Goal: Transaction & Acquisition: Purchase product/service

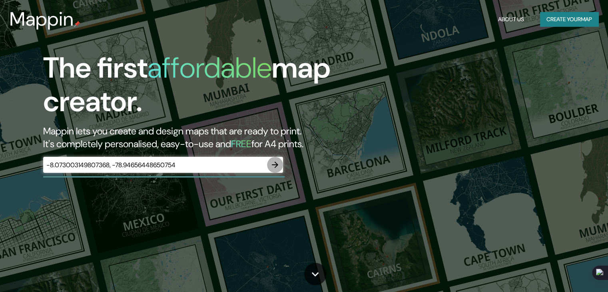
click at [278, 162] on icon "button" at bounding box center [275, 165] width 10 height 10
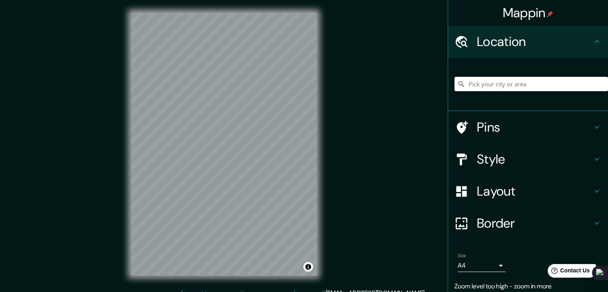
click at [502, 84] on input "Pick your city or area" at bounding box center [530, 84] width 153 height 14
paste input "[STREET_ADDRESS][PERSON_NAME]"
drag, startPoint x: 527, startPoint y: 88, endPoint x: 436, endPoint y: 92, distance: 91.6
click at [436, 92] on div "Mappin Location [GEOGRAPHIC_DATA] [GEOGRAPHIC_DATA] [GEOGRAPHIC_DATA] [US_STATE…" at bounding box center [304, 150] width 608 height 301
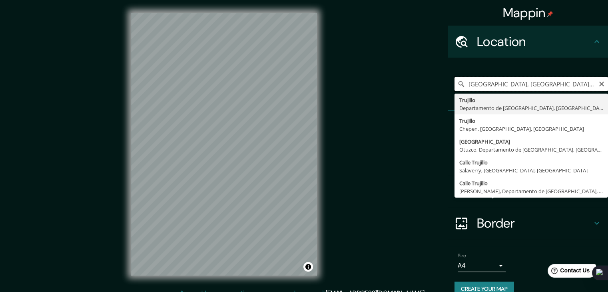
type input "[GEOGRAPHIC_DATA], [GEOGRAPHIC_DATA], [GEOGRAPHIC_DATA]"
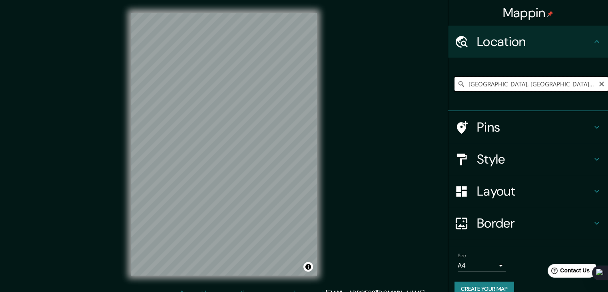
click at [599, 86] on input "[GEOGRAPHIC_DATA], [GEOGRAPHIC_DATA], [GEOGRAPHIC_DATA]" at bounding box center [530, 84] width 153 height 14
click at [599, 83] on icon "Clear" at bounding box center [601, 84] width 5 height 5
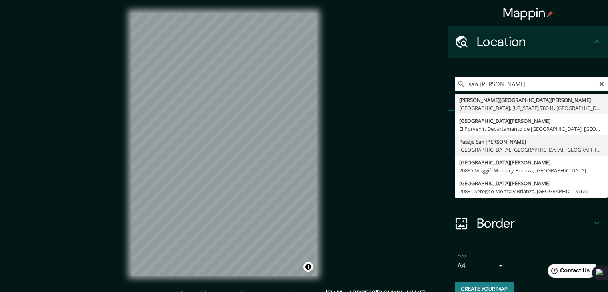
type input "Pasaje [GEOGRAPHIC_DATA][PERSON_NAME], [GEOGRAPHIC_DATA], [GEOGRAPHIC_DATA], [G…"
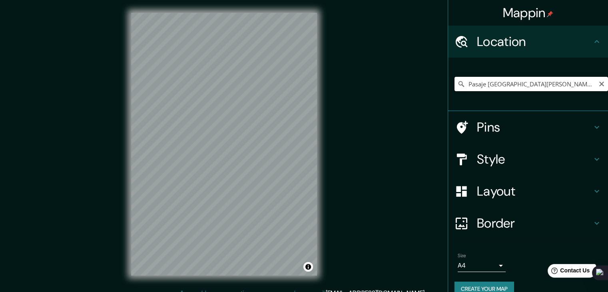
click at [526, 85] on input "Pasaje [GEOGRAPHIC_DATA][PERSON_NAME], [GEOGRAPHIC_DATA], [GEOGRAPHIC_DATA], [G…" at bounding box center [530, 84] width 153 height 14
click at [598, 84] on icon "Clear" at bounding box center [601, 84] width 6 height 6
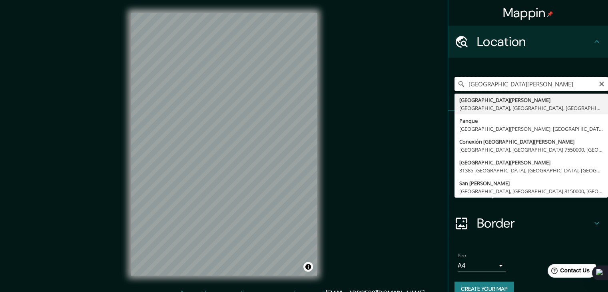
drag, startPoint x: 532, startPoint y: 82, endPoint x: 318, endPoint y: 84, distance: 213.8
click at [321, 83] on div "Mappin Location [GEOGRAPHIC_DATA][PERSON_NAME][PERSON_NAME], [GEOGRAPHIC_DATA],…" at bounding box center [304, 150] width 608 height 301
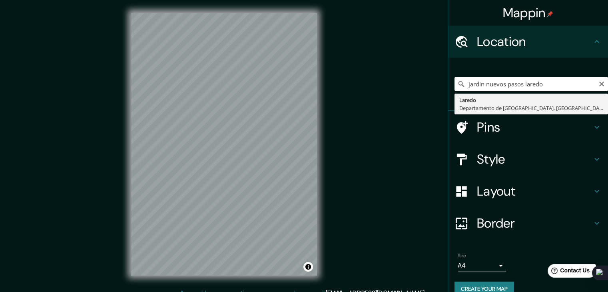
type input "Laredo, Departamento de [GEOGRAPHIC_DATA], [GEOGRAPHIC_DATA]"
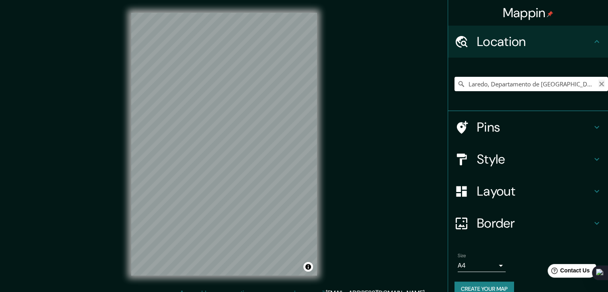
click at [598, 82] on icon "Clear" at bounding box center [601, 84] width 6 height 6
click at [532, 115] on div "Pins" at bounding box center [528, 127] width 160 height 32
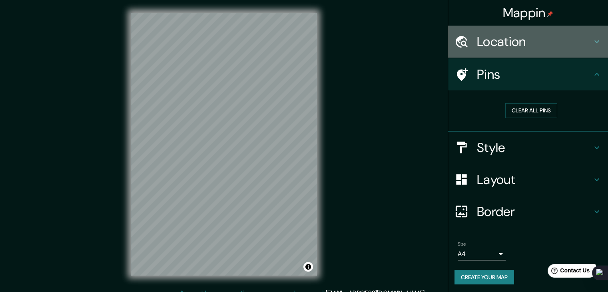
click at [485, 52] on div "Location" at bounding box center [528, 42] width 160 height 32
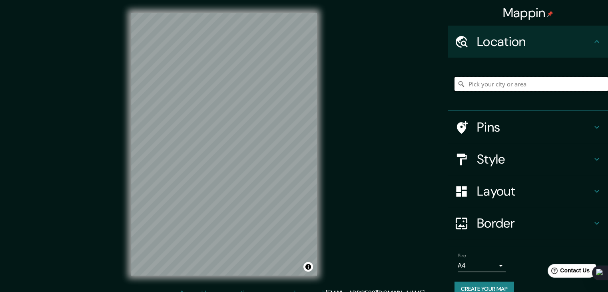
click at [500, 84] on input "Pick your city or area" at bounding box center [530, 84] width 153 height 14
click at [486, 121] on h4 "Pins" at bounding box center [534, 127] width 115 height 16
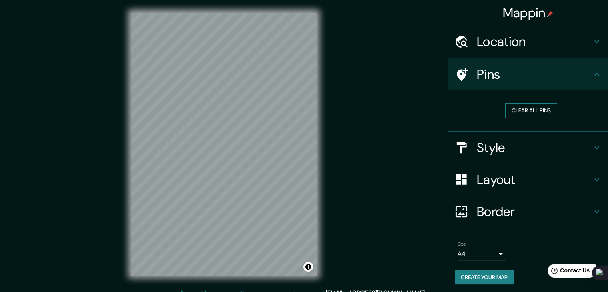
click at [519, 111] on button "Clear all pins" at bounding box center [531, 110] width 52 height 15
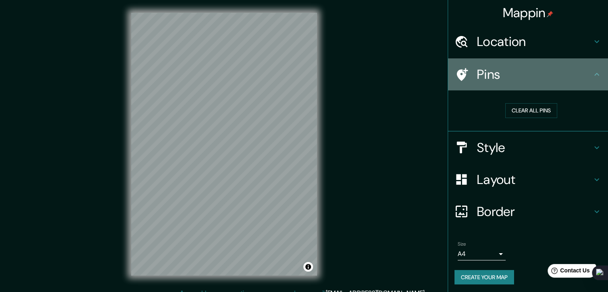
click at [462, 73] on icon at bounding box center [461, 75] width 14 height 14
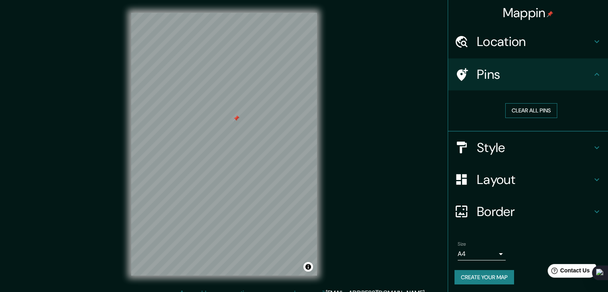
click at [529, 109] on button "Clear all pins" at bounding box center [531, 110] width 52 height 15
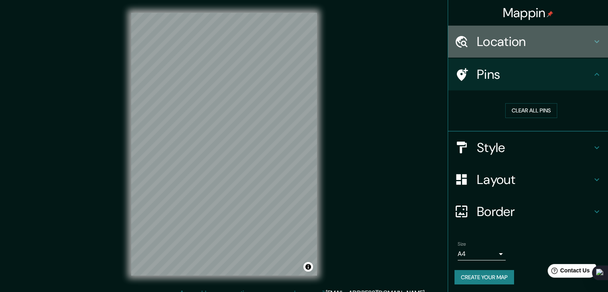
click at [536, 44] on h4 "Location" at bounding box center [534, 42] width 115 height 16
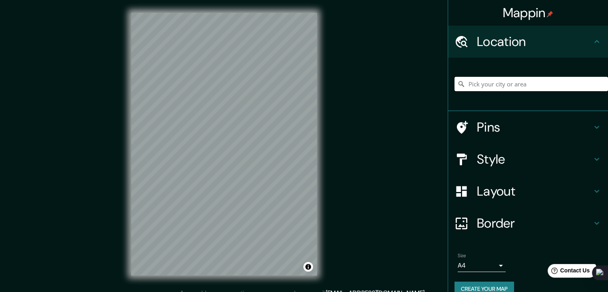
click at [513, 85] on input "Pick your city or area" at bounding box center [530, 84] width 153 height 14
click at [484, 155] on h4 "Style" at bounding box center [534, 159] width 115 height 16
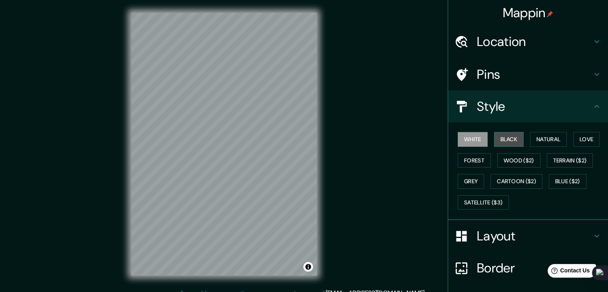
click at [497, 135] on button "Black" at bounding box center [509, 139] width 30 height 15
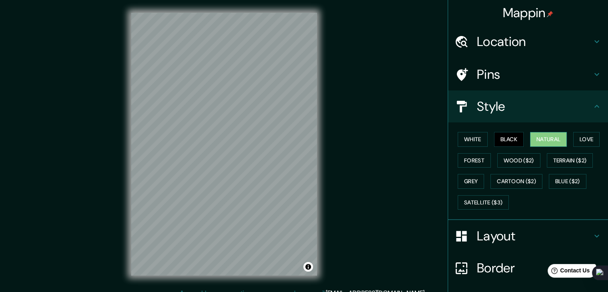
click at [533, 136] on button "Natural" at bounding box center [548, 139] width 37 height 15
click at [588, 137] on button "Love" at bounding box center [586, 139] width 26 height 15
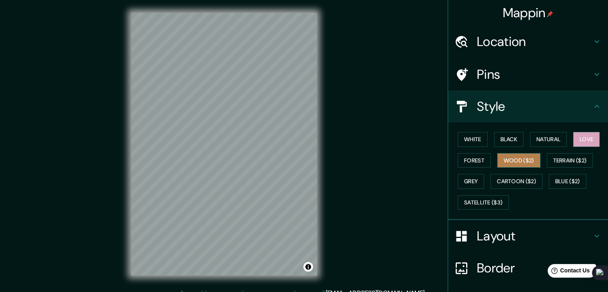
click at [497, 159] on button "Wood ($2)" at bounding box center [518, 160] width 43 height 15
click at [477, 161] on button "Forest" at bounding box center [474, 160] width 33 height 15
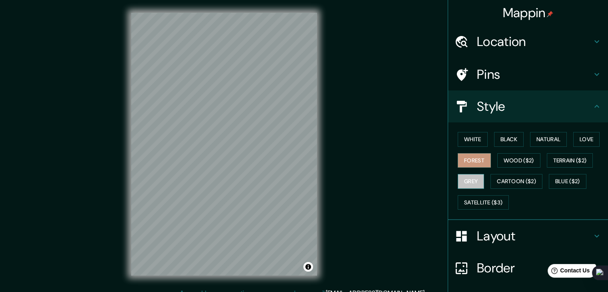
click at [470, 180] on button "Grey" at bounding box center [471, 181] width 26 height 15
click at [508, 180] on button "Cartoon ($2)" at bounding box center [516, 181] width 52 height 15
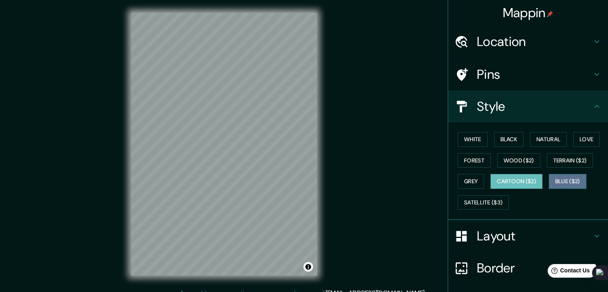
click at [573, 179] on button "Blue ($2)" at bounding box center [568, 181] width 38 height 15
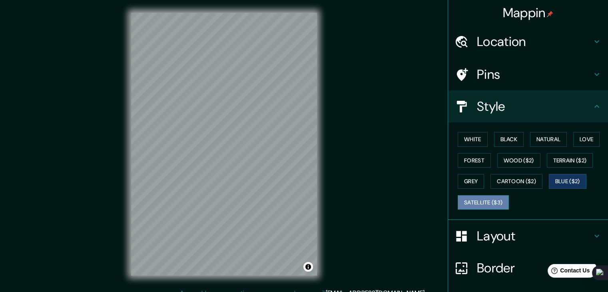
click at [499, 201] on button "Satellite ($3)" at bounding box center [483, 202] width 51 height 15
click at [543, 237] on h4 "Layout" at bounding box center [534, 236] width 115 height 16
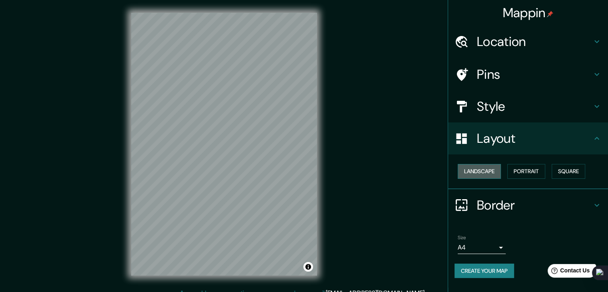
click at [500, 173] on button "Landscape" at bounding box center [479, 171] width 43 height 15
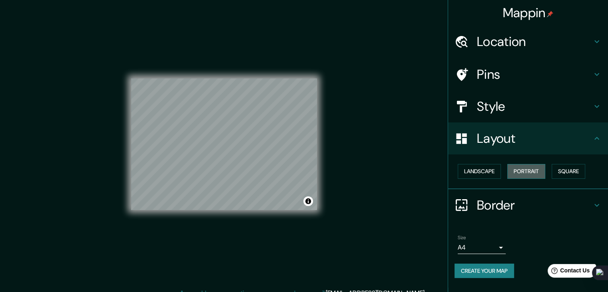
click at [527, 168] on button "Portrait" at bounding box center [526, 171] width 38 height 15
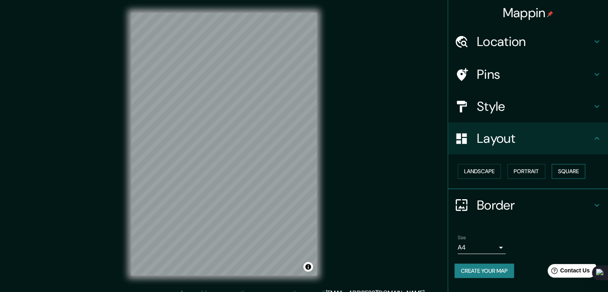
click at [561, 169] on button "Square" at bounding box center [568, 171] width 34 height 15
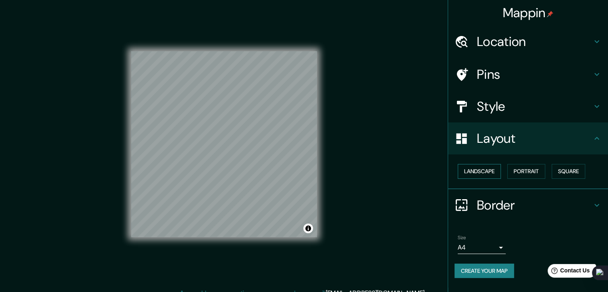
click at [490, 173] on button "Landscape" at bounding box center [479, 171] width 43 height 15
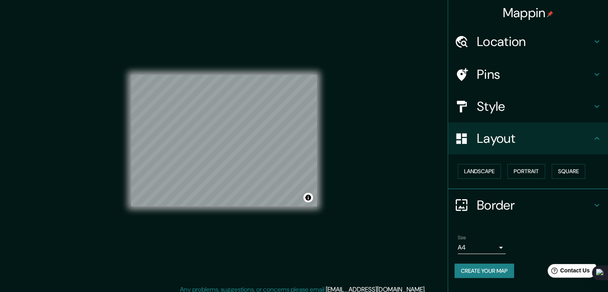
scroll to position [9, 0]
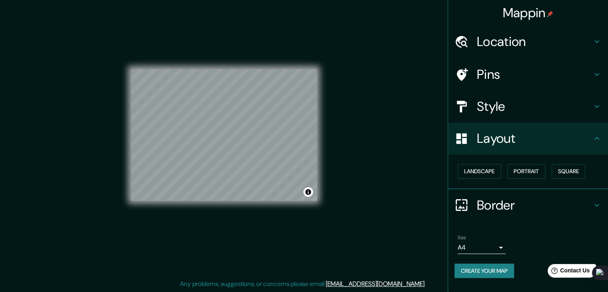
click at [489, 197] on h4 "Border" at bounding box center [534, 205] width 115 height 16
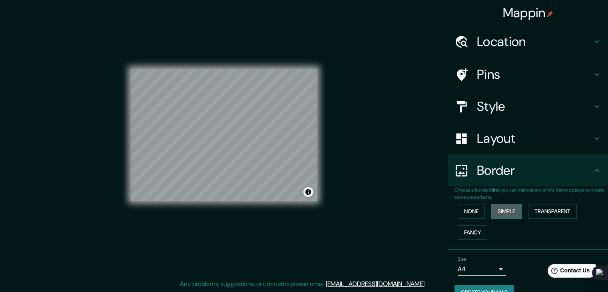
click at [491, 212] on button "Simple" at bounding box center [506, 211] width 30 height 15
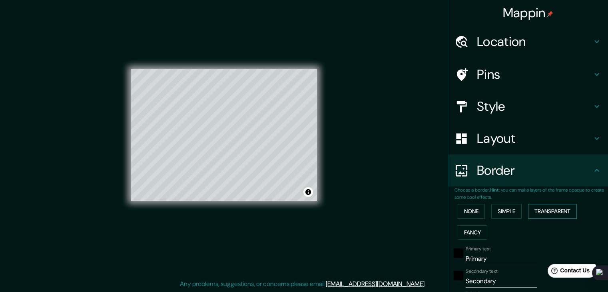
click at [537, 211] on button "Transparent" at bounding box center [552, 211] width 49 height 15
click at [472, 233] on button "Fancy" at bounding box center [473, 232] width 30 height 15
click at [467, 212] on button "None" at bounding box center [471, 211] width 27 height 15
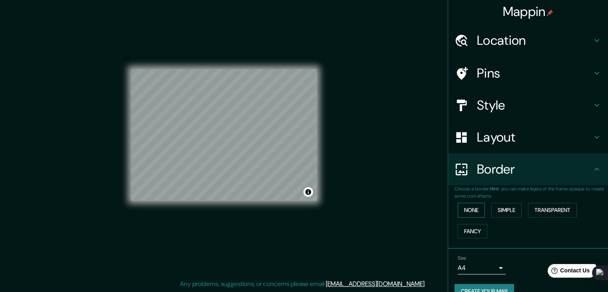
scroll to position [0, 0]
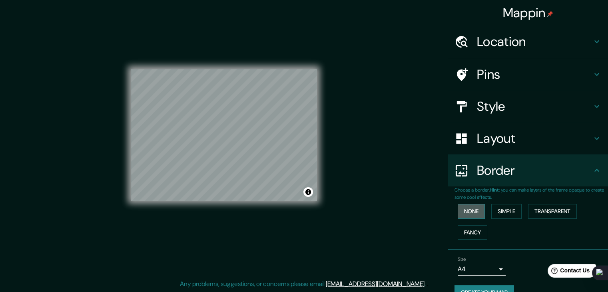
click at [471, 211] on button "None" at bounding box center [471, 211] width 27 height 15
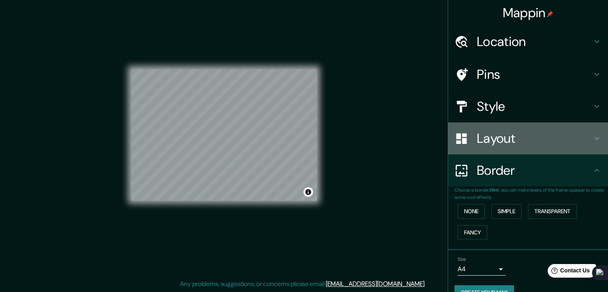
click at [494, 142] on h4 "Layout" at bounding box center [534, 138] width 115 height 16
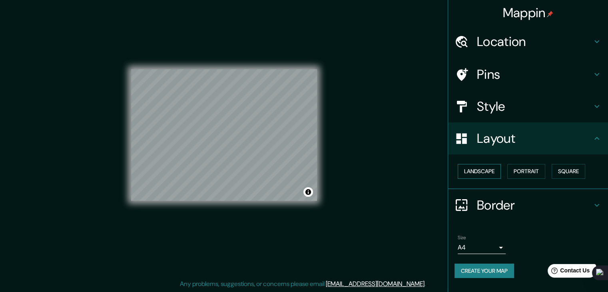
click at [475, 173] on button "Landscape" at bounding box center [479, 171] width 43 height 15
click at [549, 171] on div "Landscape [GEOGRAPHIC_DATA]" at bounding box center [530, 171] width 153 height 21
click at [534, 173] on button "Portrait" at bounding box center [526, 171] width 38 height 15
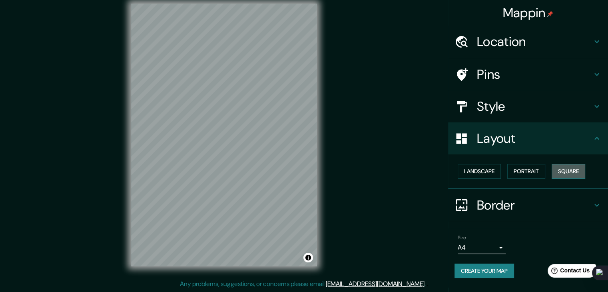
click at [565, 171] on button "Square" at bounding box center [568, 171] width 34 height 15
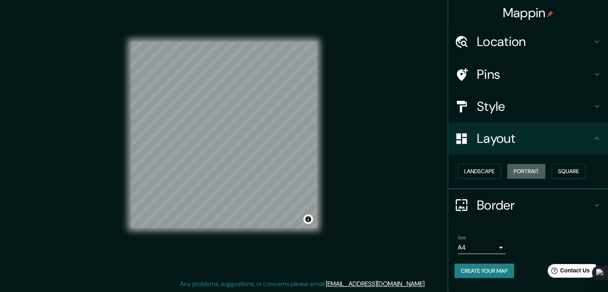
click at [541, 171] on button "Portrait" at bounding box center [526, 171] width 38 height 15
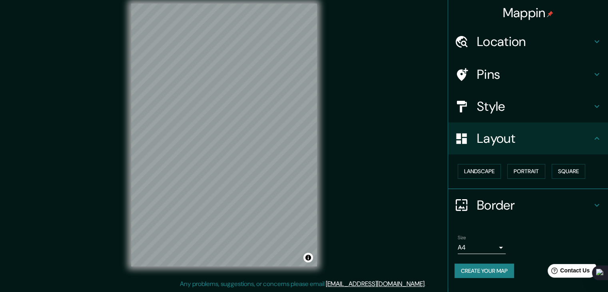
click at [512, 45] on h4 "Location" at bounding box center [534, 42] width 115 height 16
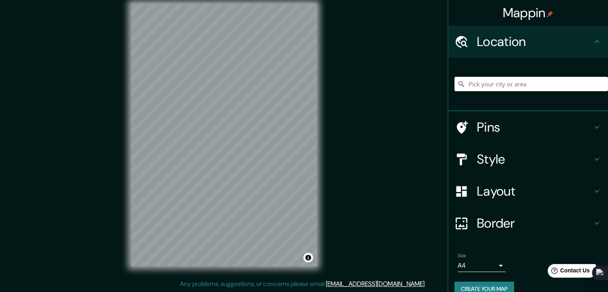
click at [503, 94] on div at bounding box center [530, 84] width 153 height 40
click at [503, 88] on input "Pick your city or area" at bounding box center [530, 84] width 153 height 14
type input "k"
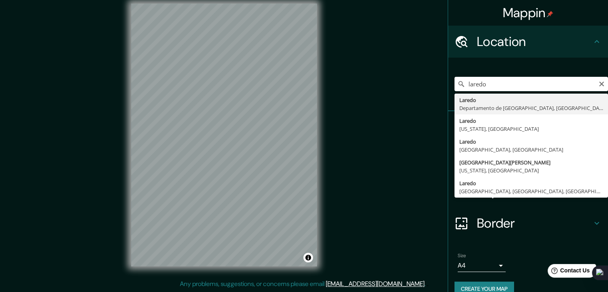
type input "Laredo, Departamento de [GEOGRAPHIC_DATA], [GEOGRAPHIC_DATA]"
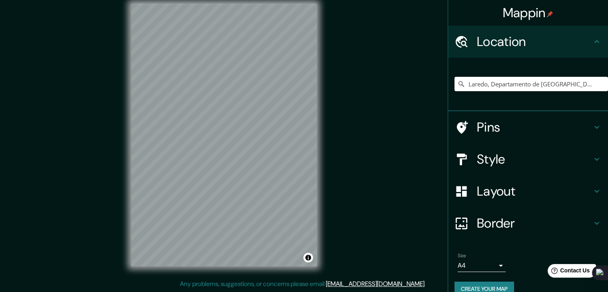
click at [537, 152] on h4 "Style" at bounding box center [534, 159] width 115 height 16
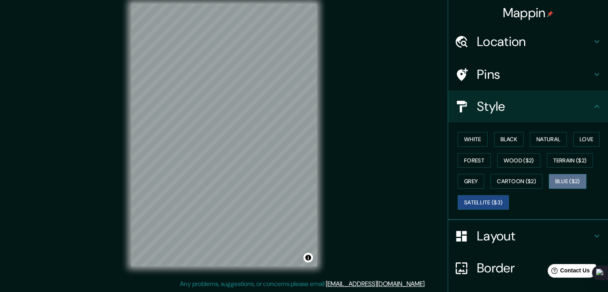
click at [557, 178] on button "Blue ($2)" at bounding box center [568, 181] width 38 height 15
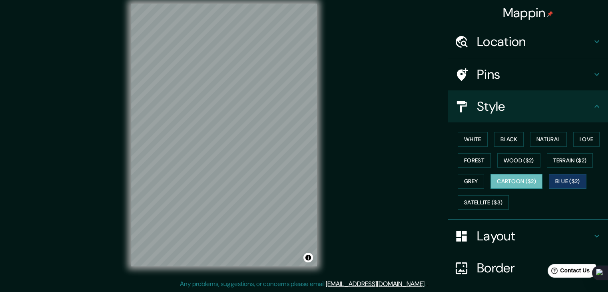
click at [528, 183] on button "Cartoon ($2)" at bounding box center [516, 181] width 52 height 15
click at [458, 155] on button "Forest" at bounding box center [474, 160] width 33 height 15
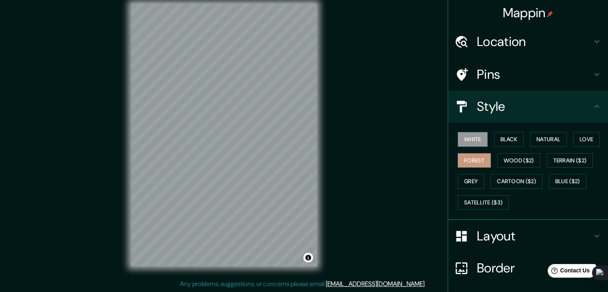
click at [470, 141] on button "White" at bounding box center [473, 139] width 30 height 15
click at [507, 139] on button "Black" at bounding box center [509, 139] width 30 height 15
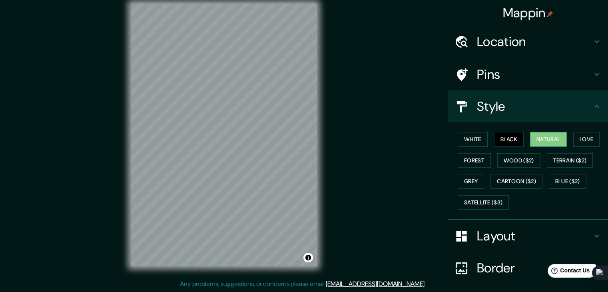
click at [531, 141] on button "Natural" at bounding box center [548, 139] width 37 height 15
click at [514, 139] on button "Black" at bounding box center [509, 139] width 30 height 15
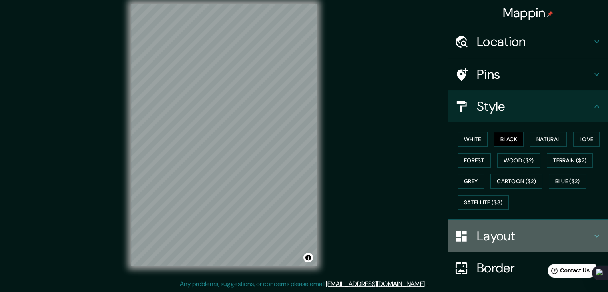
click at [505, 231] on h4 "Layout" at bounding box center [534, 236] width 115 height 16
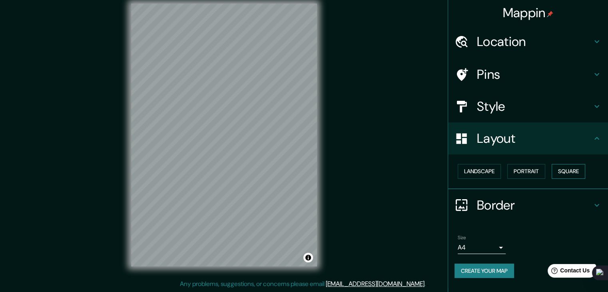
click at [575, 175] on button "Square" at bounding box center [568, 171] width 34 height 15
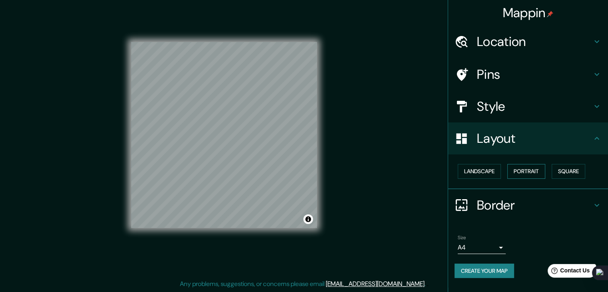
click at [542, 171] on button "Portrait" at bounding box center [526, 171] width 38 height 15
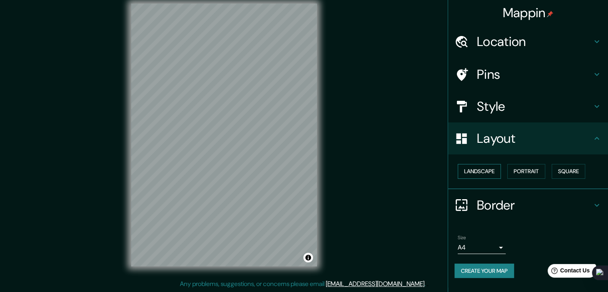
click at [499, 170] on button "Landscape" at bounding box center [479, 171] width 43 height 15
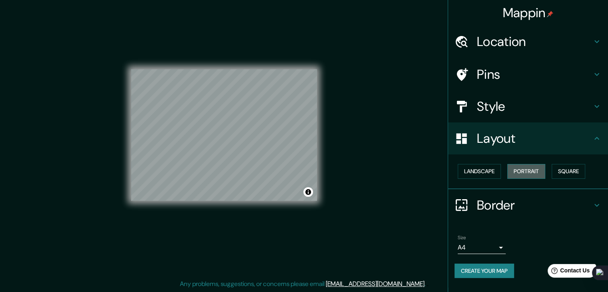
click at [519, 170] on button "Portrait" at bounding box center [526, 171] width 38 height 15
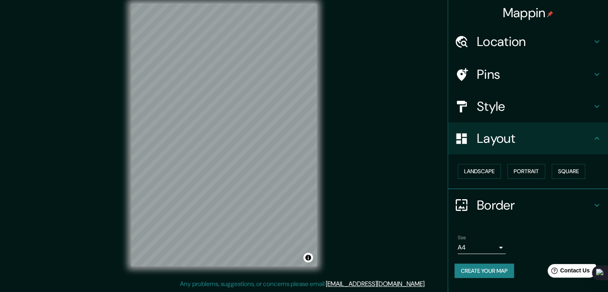
click at [503, 104] on h4 "Style" at bounding box center [534, 106] width 115 height 16
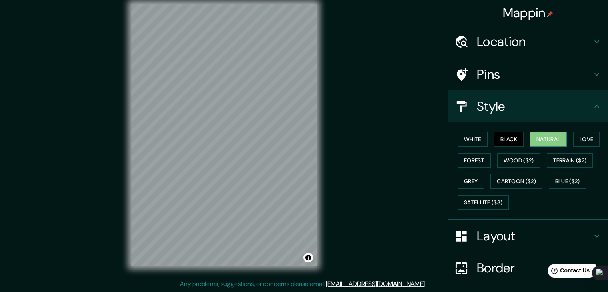
click at [537, 136] on button "Natural" at bounding box center [548, 139] width 37 height 15
click at [589, 142] on button "Love" at bounding box center [586, 139] width 26 height 15
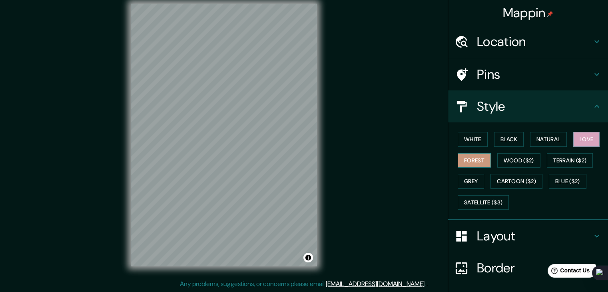
click at [475, 162] on button "Forest" at bounding box center [474, 160] width 33 height 15
click at [471, 138] on button "White" at bounding box center [473, 139] width 30 height 15
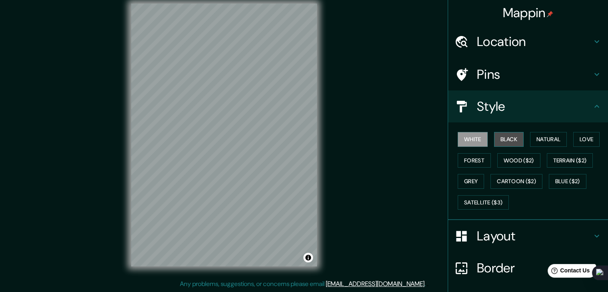
click at [499, 138] on button "Black" at bounding box center [509, 139] width 30 height 15
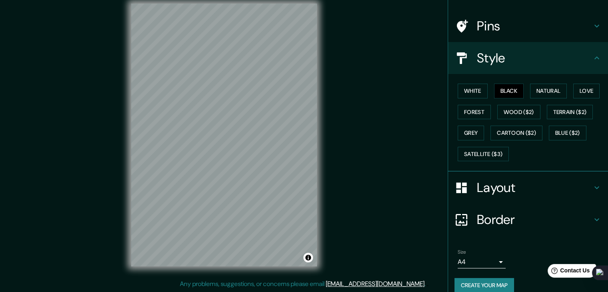
scroll to position [58, 0]
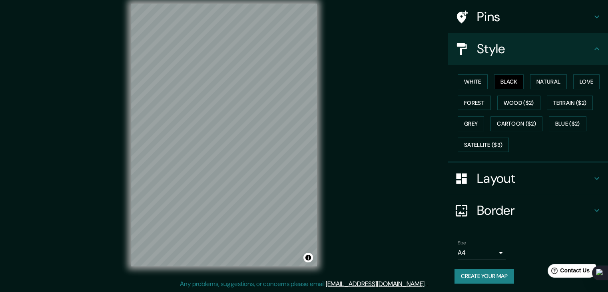
click at [484, 209] on h4 "Border" at bounding box center [534, 210] width 115 height 16
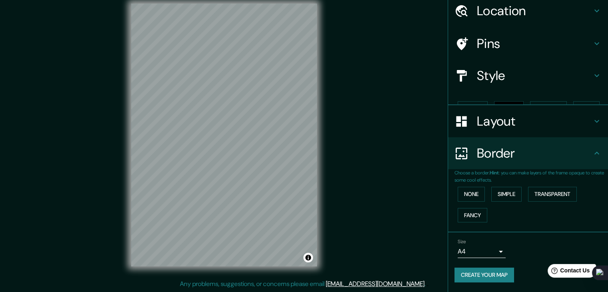
scroll to position [17, 0]
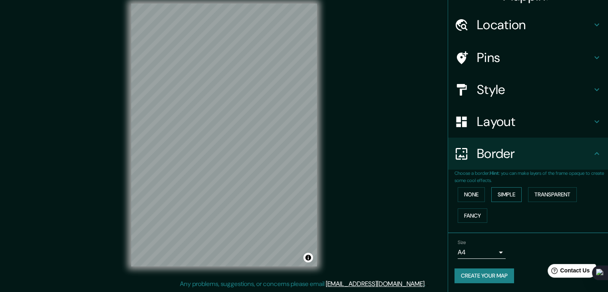
click at [511, 187] on button "Simple" at bounding box center [506, 194] width 30 height 15
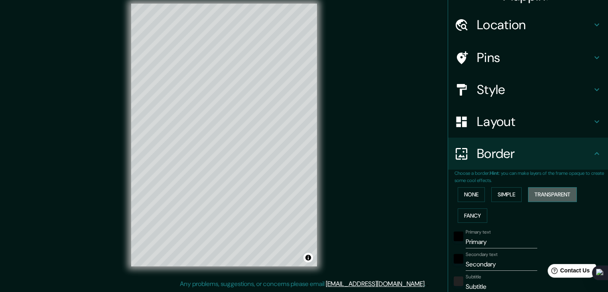
click at [549, 193] on button "Transparent" at bounding box center [552, 194] width 49 height 15
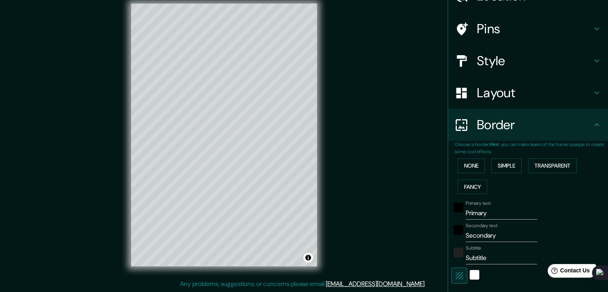
scroll to position [137, 0]
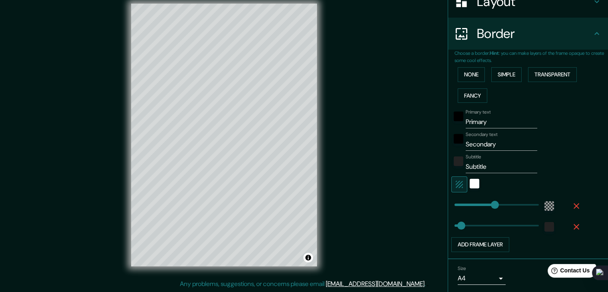
type input "223"
drag, startPoint x: 488, startPoint y: 119, endPoint x: 443, endPoint y: 119, distance: 45.2
click at [448, 119] on div "Choose a border. Hint : you can make layers of the frame opaque to create some …" at bounding box center [528, 154] width 160 height 209
type input "L"
type input "223"
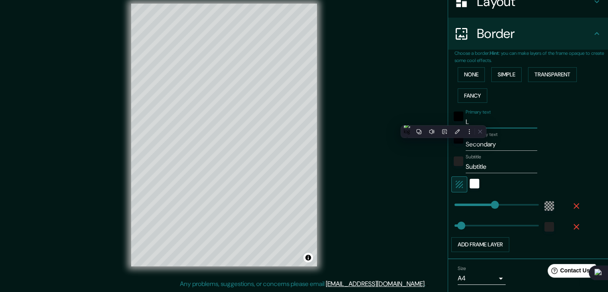
type input "37"
type input "La"
type input "223"
type input "37"
type input "Lar"
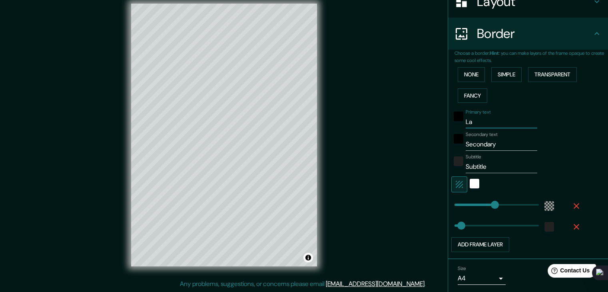
type input "223"
type input "37"
type input "Lare"
type input "223"
type input "37"
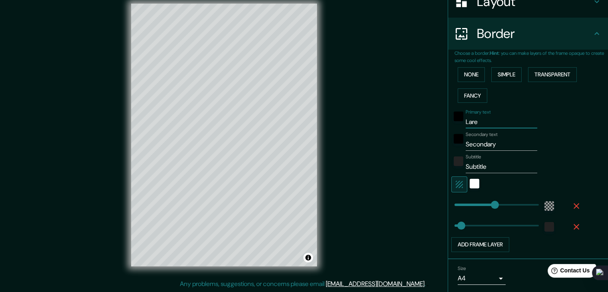
type input "Lared"
type input "223"
type input "37"
type input "Laredo"
type input "223"
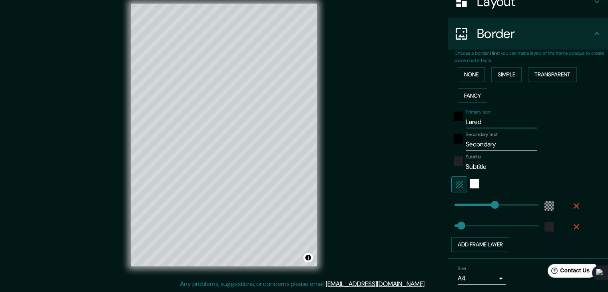
type input "37"
type input "223"
type input "Laredo"
click at [470, 179] on div "white" at bounding box center [475, 184] width 10 height 10
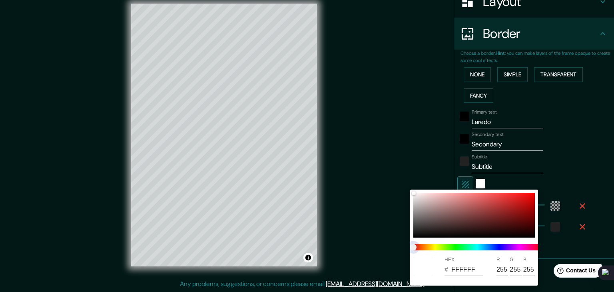
type input "223"
type input "37"
click at [499, 247] on span at bounding box center [477, 247] width 128 height 6
drag, startPoint x: 472, startPoint y: 271, endPoint x: 462, endPoint y: 268, distance: 10.9
click at [433, 271] on div "HEX # FFFFFF R 255 G 255 B 255" at bounding box center [474, 266] width 128 height 26
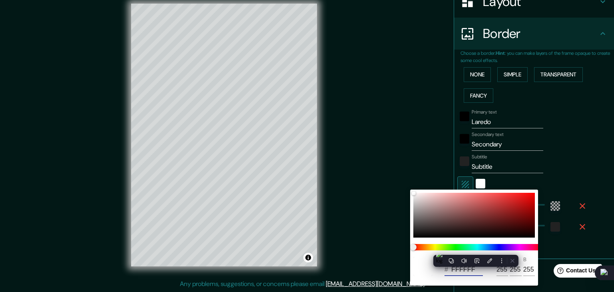
drag, startPoint x: 477, startPoint y: 271, endPoint x: 435, endPoint y: 271, distance: 42.0
click at [435, 271] on div "HEX # FFFFFF R 255 G 255 B 255" at bounding box center [474, 266] width 128 height 26
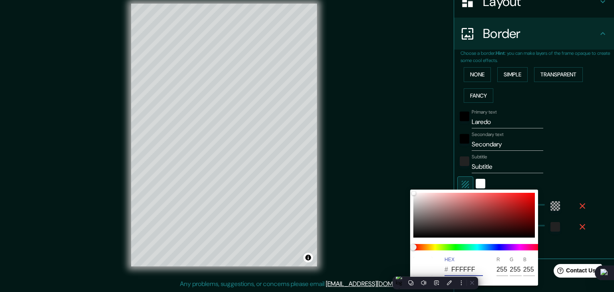
paste input "000000"
type input "000000"
type input "223"
type input "37"
type input "0"
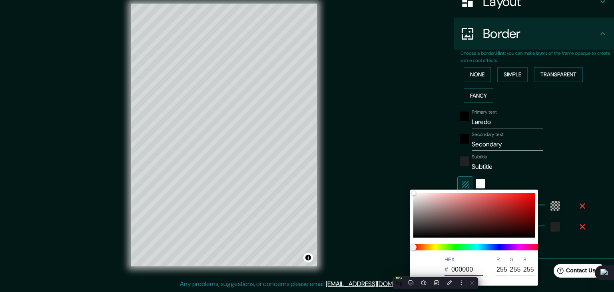
type input "0"
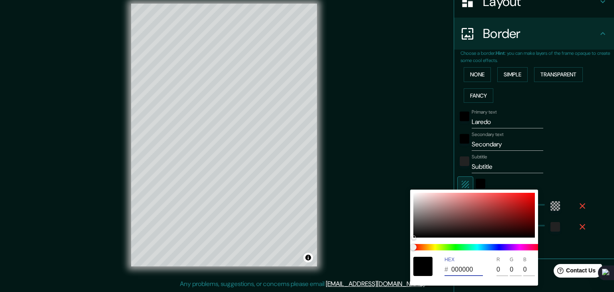
drag, startPoint x: 475, startPoint y: 267, endPoint x: 410, endPoint y: 268, distance: 65.5
click at [410, 268] on div "HEX # 000000 R 0 G 0 B 0" at bounding box center [474, 266] width 128 height 26
type input "223"
type input "37"
type input "000000"
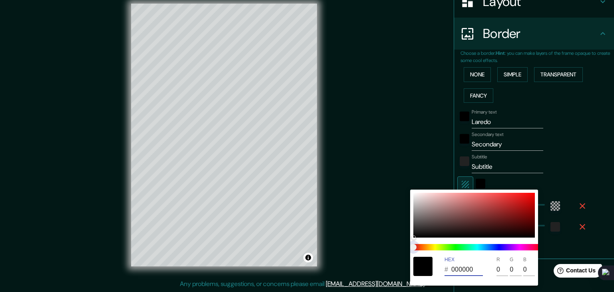
type input "223"
type input "37"
click at [489, 246] on span at bounding box center [477, 247] width 128 height 6
type input "223"
type input "37"
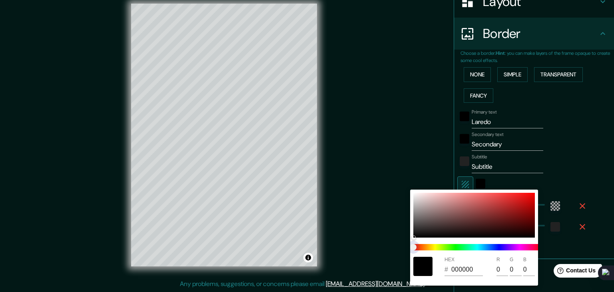
type input "223"
type input "37"
drag, startPoint x: 494, startPoint y: 249, endPoint x: 499, endPoint y: 248, distance: 5.7
click at [499, 248] on span at bounding box center [477, 247] width 128 height 6
type input "223"
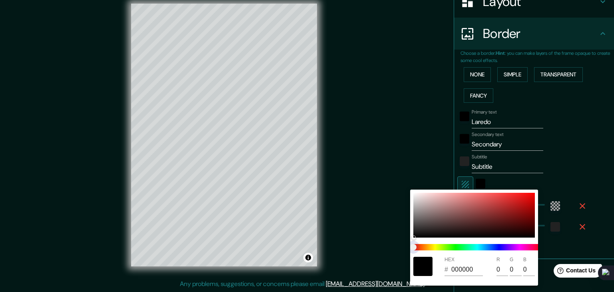
type input "37"
type input "223"
type input "37"
click at [470, 246] on span at bounding box center [477, 247] width 128 height 6
drag, startPoint x: 422, startPoint y: 248, endPoint x: 456, endPoint y: 249, distance: 33.6
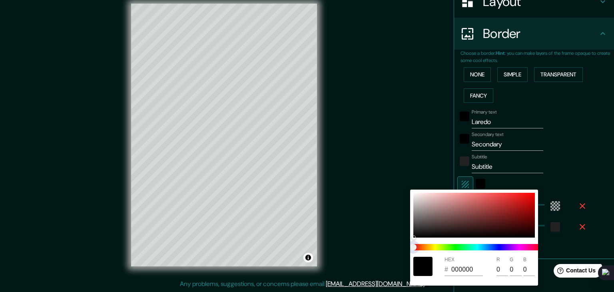
click at [432, 247] on span at bounding box center [477, 247] width 128 height 6
type input "223"
type input "37"
type input "223"
type input "37"
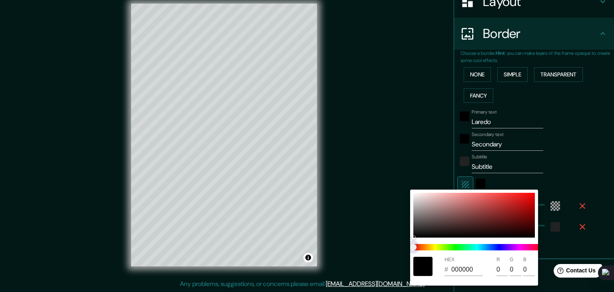
click at [496, 245] on span at bounding box center [477, 247] width 128 height 6
click at [493, 217] on div at bounding box center [473, 215] width 121 height 45
type input "223"
type input "37"
type input "712626"
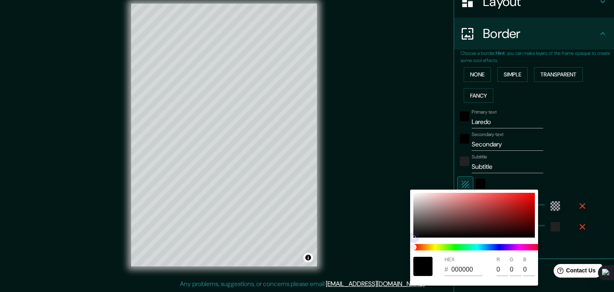
type input "113"
type input "38"
type input "223"
type input "37"
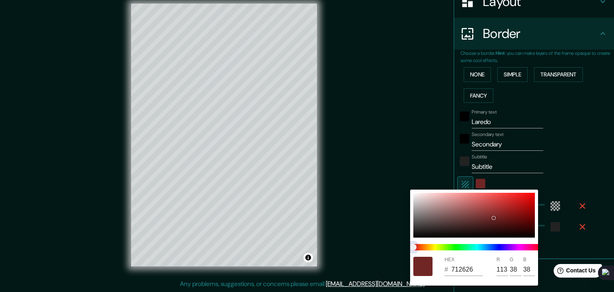
type input "266370"
type input "38"
type input "99"
type input "112"
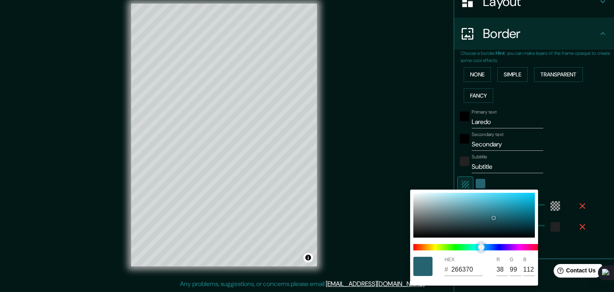
click at [481, 247] on span at bounding box center [477, 247] width 128 height 6
type input "223"
type input "37"
type input "223"
type input "37"
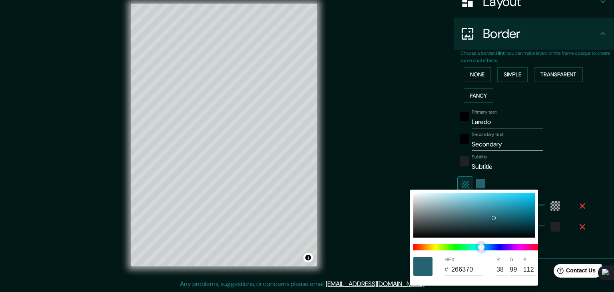
type input "262670"
type input "38"
type input "223"
type input "37"
type input "2A2670"
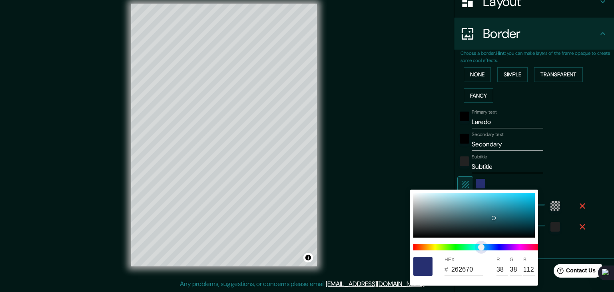
type input "42"
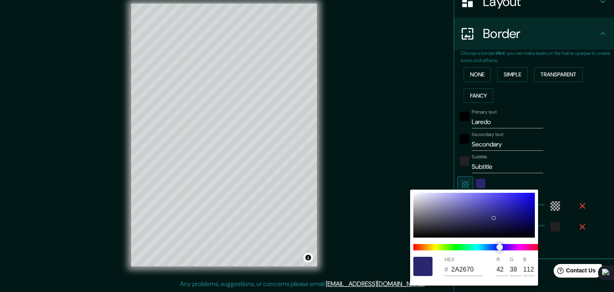
type input "223"
type input "37"
type input "2B2670"
type input "43"
type input "223"
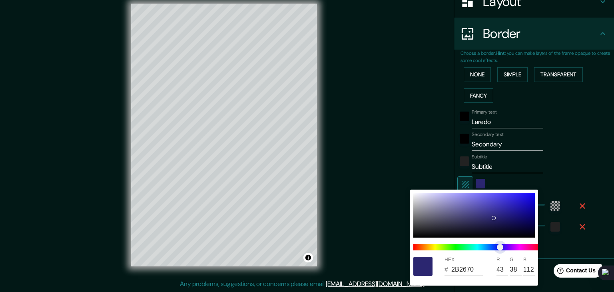
type input "37"
type input "292670"
type input "41"
type input "223"
type input "37"
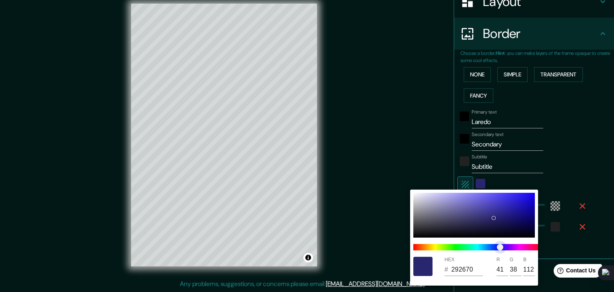
type input "272670"
type input "39"
type input "223"
type input "37"
type input "262670"
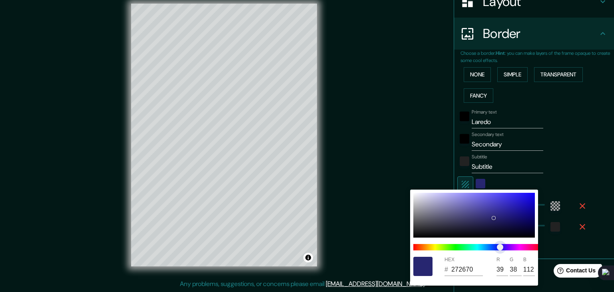
type input "38"
drag, startPoint x: 481, startPoint y: 246, endPoint x: 498, endPoint y: 248, distance: 17.3
click at [498, 248] on span "color slider" at bounding box center [498, 247] width 6 height 6
type input "223"
type input "37"
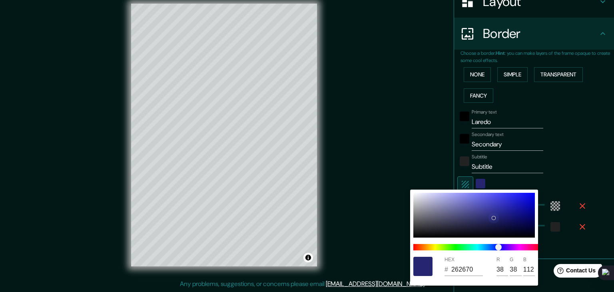
type input "1D1D9A"
type input "29"
type input "154"
click at [511, 210] on div at bounding box center [473, 215] width 121 height 45
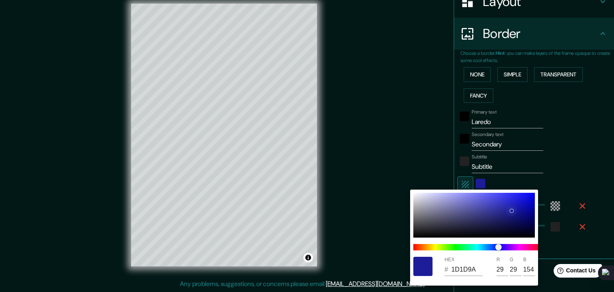
type input "223"
type input "37"
click at [565, 175] on div at bounding box center [307, 146] width 614 height 292
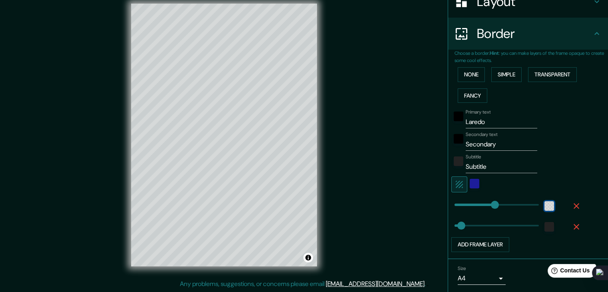
click at [544, 206] on div "color-55555544" at bounding box center [549, 206] width 10 height 10
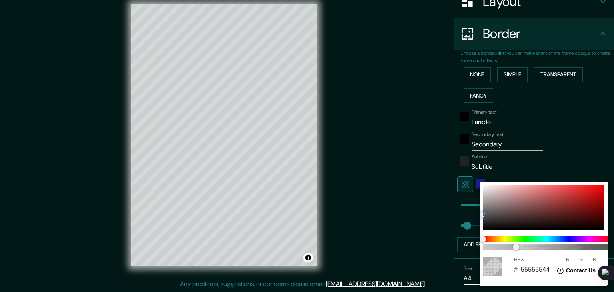
type input "223"
type input "37"
type input "C1C1C1"
type input "193"
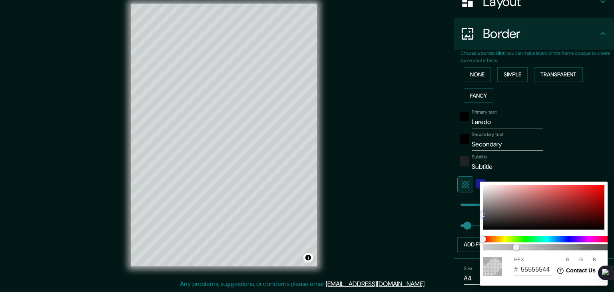
type input "193"
drag, startPoint x: 484, startPoint y: 209, endPoint x: 478, endPoint y: 232, distance: 23.9
click at [476, 233] on div "100 HEX # C1C1C1 R 193 G 193 B 193" at bounding box center [307, 146] width 614 height 292
type input "223"
type input "37"
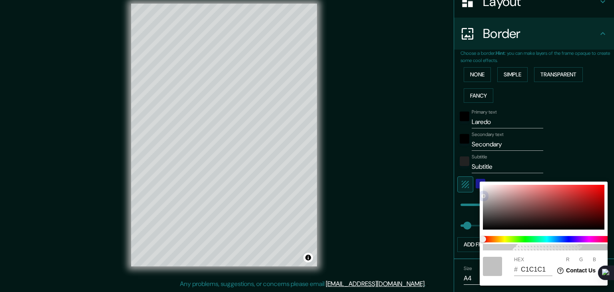
type input "171717"
type input "23"
type input "223"
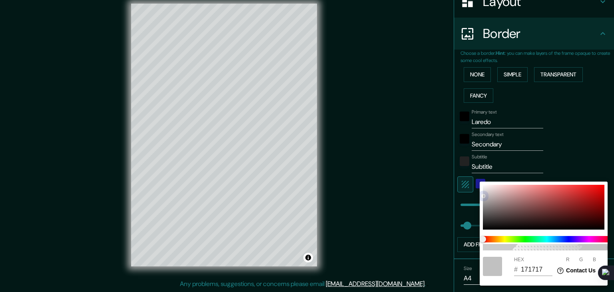
type input "37"
type input "131212"
type input "19"
type input "18"
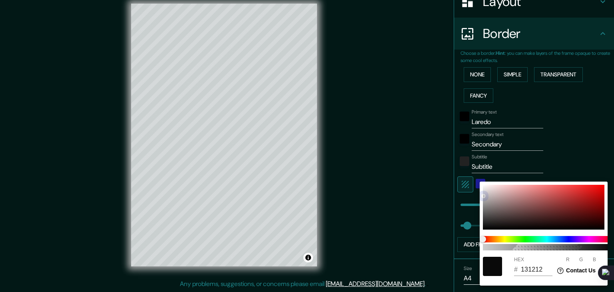
drag, startPoint x: 483, startPoint y: 223, endPoint x: 488, endPoint y: 226, distance: 5.9
click at [488, 226] on div at bounding box center [543, 207] width 121 height 45
type input "223"
type input "37"
click at [402, 210] on div at bounding box center [307, 146] width 614 height 292
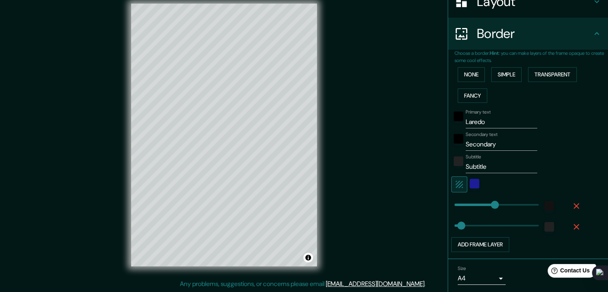
click at [467, 182] on div at bounding box center [474, 184] width 14 height 16
click at [470, 185] on div "color-1D1D9A" at bounding box center [475, 184] width 10 height 10
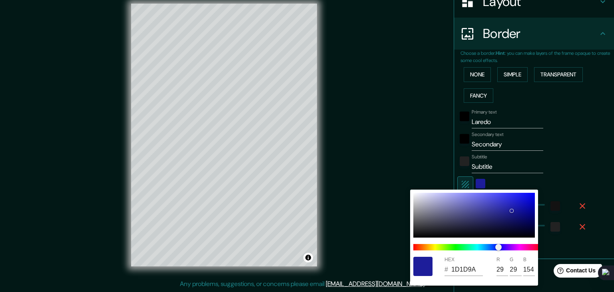
click at [418, 267] on div at bounding box center [422, 266] width 19 height 19
click at [556, 162] on div at bounding box center [307, 146] width 614 height 292
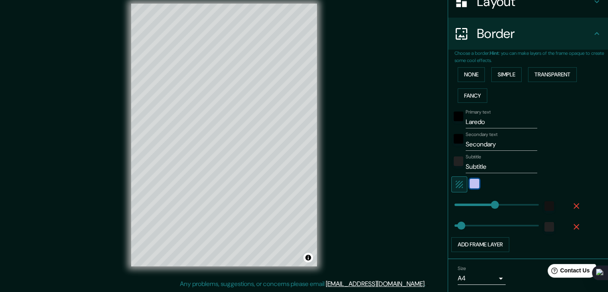
click at [470, 182] on div "color-1D1D9A" at bounding box center [475, 184] width 10 height 10
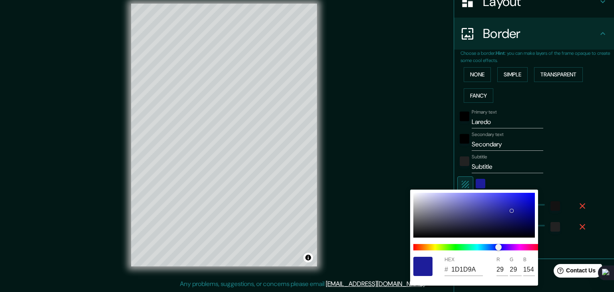
click at [539, 153] on div at bounding box center [307, 146] width 614 height 292
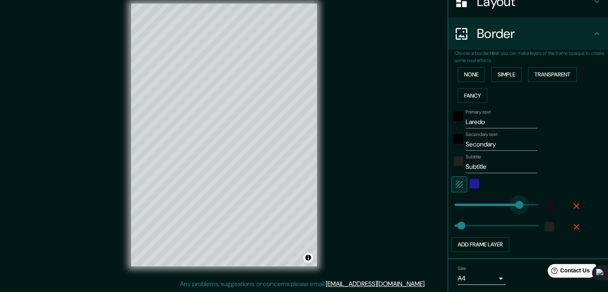
type input "204"
type input "224"
drag, startPoint x: 458, startPoint y: 219, endPoint x: 475, endPoint y: 186, distance: 37.4
click at [473, 182] on div at bounding box center [474, 184] width 14 height 16
click at [470, 183] on div "color-1D1D9A" at bounding box center [475, 184] width 10 height 10
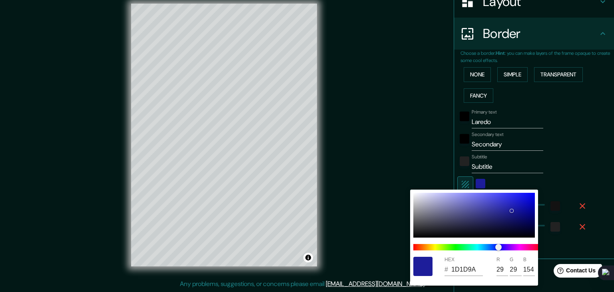
click at [542, 179] on div at bounding box center [307, 146] width 614 height 292
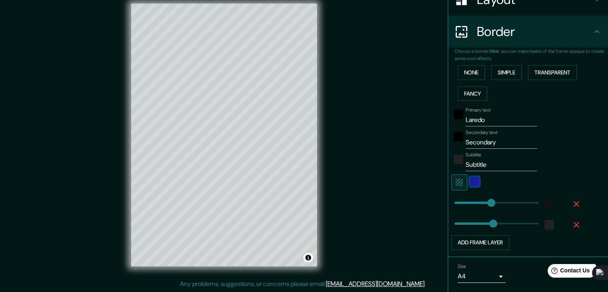
scroll to position [162, 0]
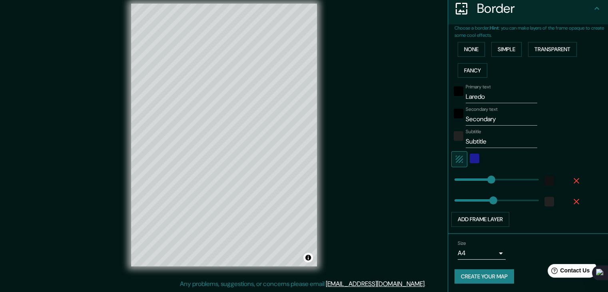
click at [473, 149] on div "Primary text Laredo Secondary text Secondary Subtitle Subtitle Add frame layer" at bounding box center [518, 154] width 128 height 146
click at [470, 154] on div "color-1D1D9A" at bounding box center [475, 158] width 10 height 10
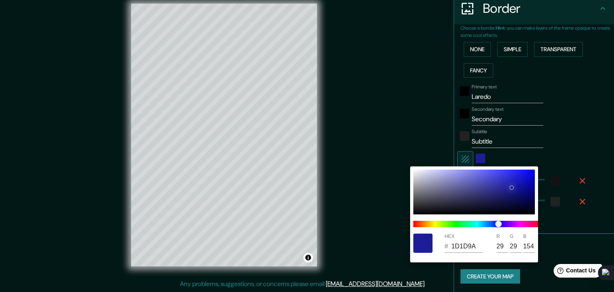
type input "DFDFDF"
type input "223"
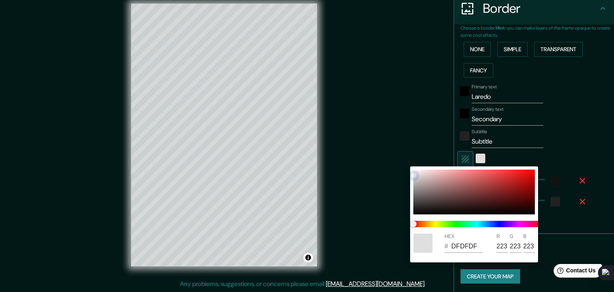
drag, startPoint x: 411, startPoint y: 171, endPoint x: 386, endPoint y: 212, distance: 47.7
click at [386, 212] on div "HEX # DFDFDF R 223 G 223 B 223" at bounding box center [307, 146] width 614 height 292
click at [366, 80] on div at bounding box center [307, 146] width 614 height 292
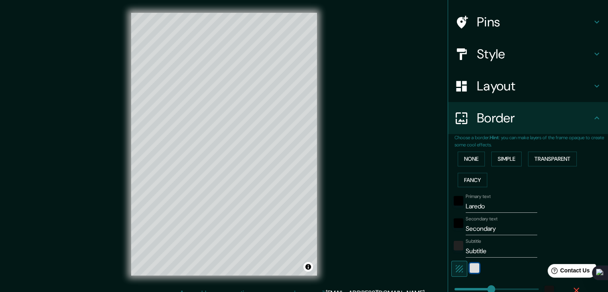
scroll to position [2, 0]
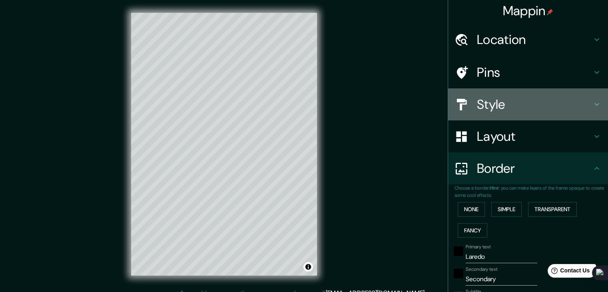
click at [495, 103] on h4 "Style" at bounding box center [534, 104] width 115 height 16
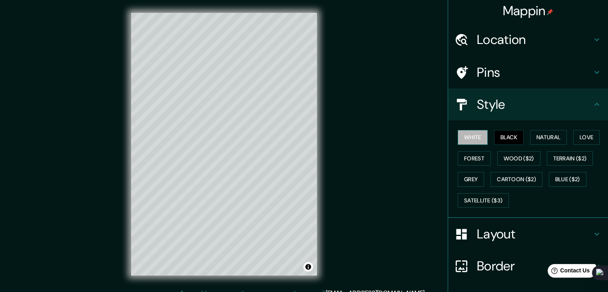
click at [470, 134] on button "White" at bounding box center [473, 137] width 30 height 15
click at [509, 180] on button "Cartoon ($2)" at bounding box center [516, 179] width 52 height 15
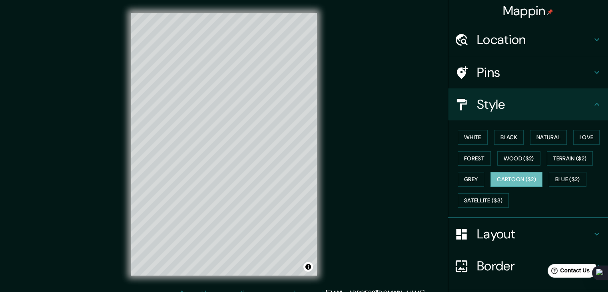
click at [596, 180] on div "White Black Natural Love Forest Wood ($2) Terrain ($2) Grey Cartoon ($2) Blue (…" at bounding box center [530, 169] width 153 height 84
click at [578, 177] on button "Blue ($2)" at bounding box center [568, 179] width 38 height 15
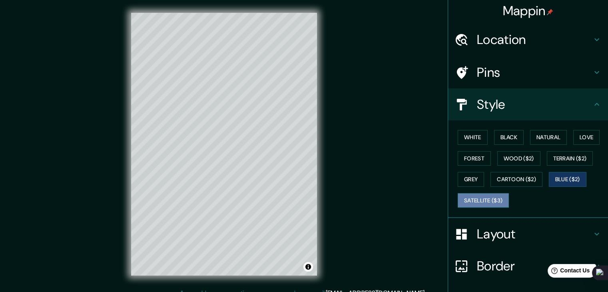
click at [486, 197] on button "Satellite ($3)" at bounding box center [483, 200] width 51 height 15
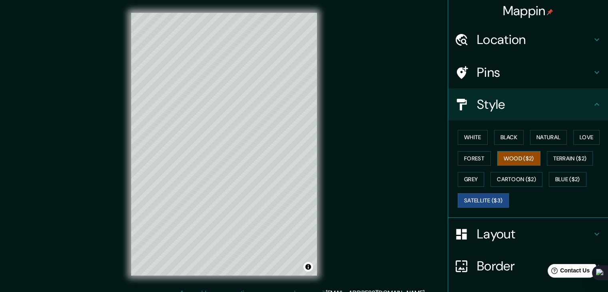
click at [530, 157] on button "Wood ($2)" at bounding box center [518, 158] width 43 height 15
click at [462, 149] on div "White Black Natural Love Forest Wood ($2) Terrain ($2) Grey Cartoon ($2) Blue (…" at bounding box center [530, 169] width 153 height 84
click at [463, 154] on button "Forest" at bounding box center [474, 158] width 33 height 15
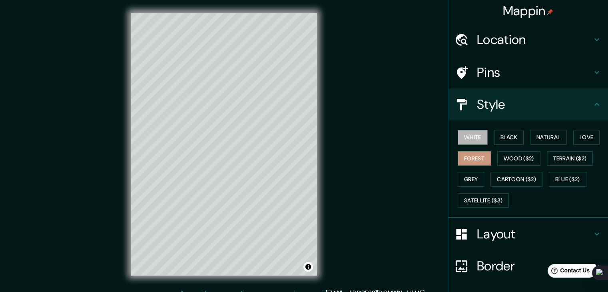
click at [468, 142] on button "White" at bounding box center [473, 137] width 30 height 15
